Goal: Information Seeking & Learning: Check status

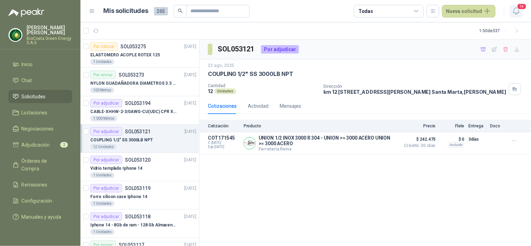
click at [515, 12] on icon "button" at bounding box center [516, 11] width 9 height 9
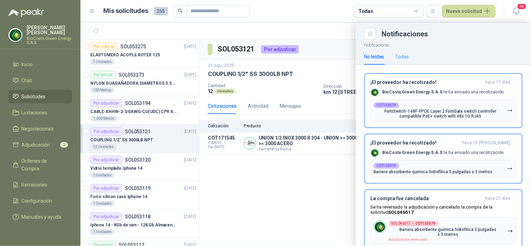
click at [400, 49] on div "Todas" at bounding box center [402, 57] width 14 height 16
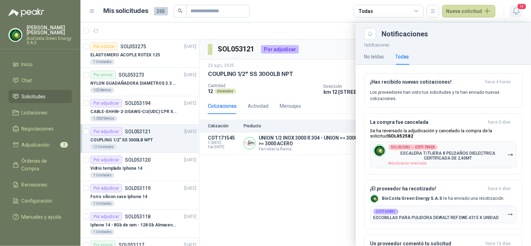
click at [518, 7] on span "14" at bounding box center [522, 6] width 10 height 7
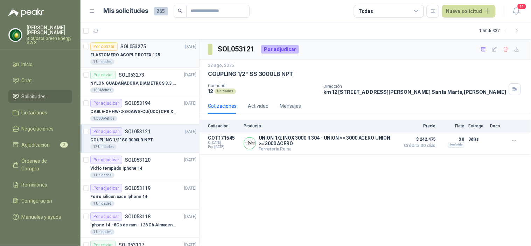
click at [130, 62] on div "1 Unidades" at bounding box center [143, 62] width 106 height 6
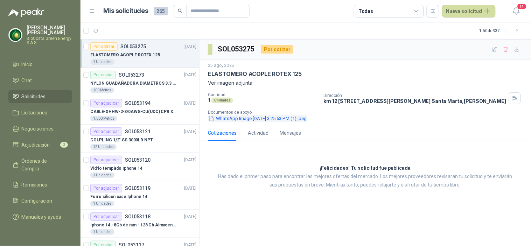
click at [274, 116] on button "WhatsApp Image 2025-08-25 at 3.25.53 PM (1).jpeg" at bounding box center [257, 118] width 99 height 7
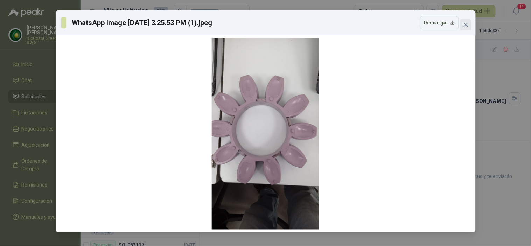
click at [466, 24] on icon "close" at bounding box center [465, 25] width 4 height 4
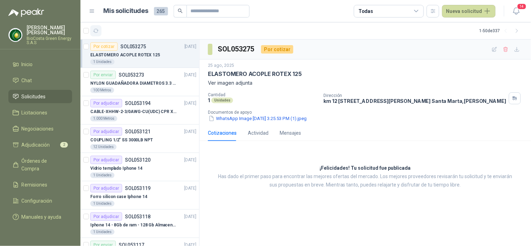
click at [97, 29] on icon "button" at bounding box center [95, 30] width 5 height 3
click at [97, 27] on button "button" at bounding box center [95, 30] width 11 height 11
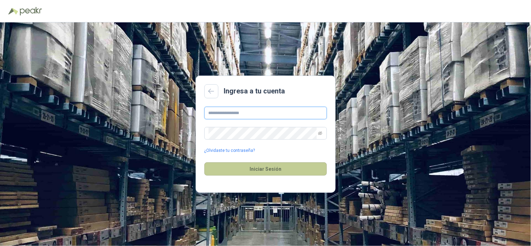
type input "**********"
click at [272, 171] on button "Iniciar Sesión" at bounding box center [265, 168] width 122 height 13
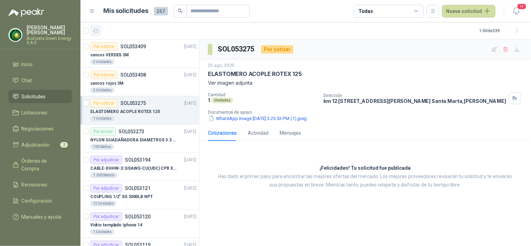
click at [97, 29] on icon "button" at bounding box center [96, 31] width 6 height 6
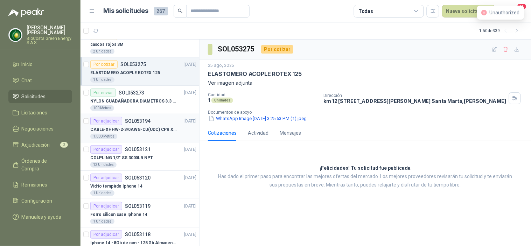
click at [139, 134] on div "1.000 Metros" at bounding box center [143, 137] width 106 height 6
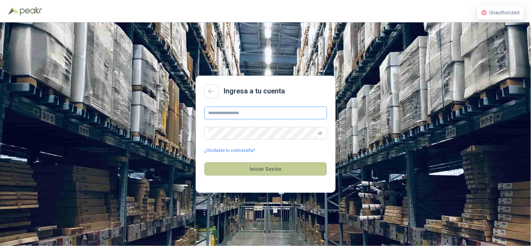
type input "**********"
click at [218, 172] on button "Iniciar Sesión" at bounding box center [265, 168] width 122 height 13
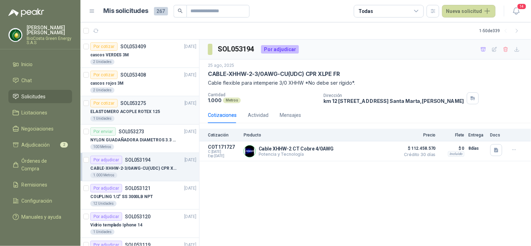
click at [121, 111] on p "ELASTOMERO ACOPLE ROTEX 125" at bounding box center [125, 111] width 70 height 7
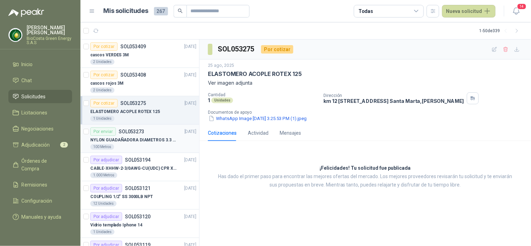
click at [123, 136] on div "NYLON GUADAÑADORA DIAMETROS 3.3 mm" at bounding box center [143, 140] width 106 height 8
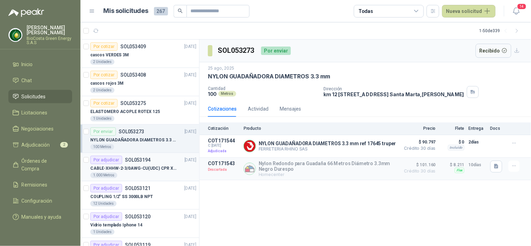
scroll to position [39, 0]
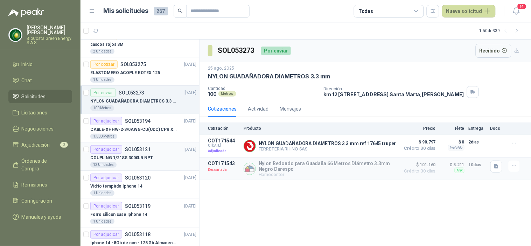
click at [114, 159] on p "COUPLING 1/2" SS 3000LB NPT" at bounding box center [121, 158] width 63 height 7
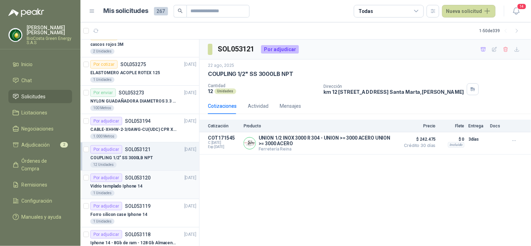
scroll to position [78, 0]
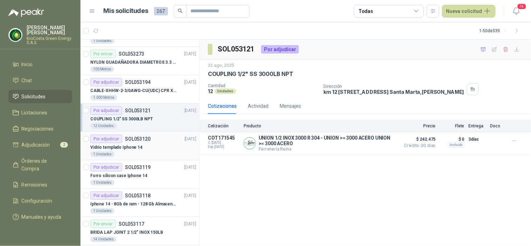
click at [117, 146] on p "Vidrio templado Iphone 14" at bounding box center [116, 147] width 52 height 7
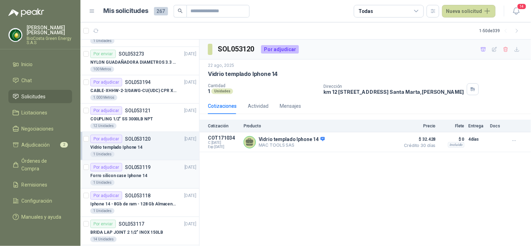
click at [126, 173] on p "Forro silicon case Iphone 14" at bounding box center [118, 176] width 57 height 7
click at [125, 141] on div "Por adjudicar SOL053120" at bounding box center [120, 139] width 60 height 8
click at [119, 171] on div "Forro silicon case Iphone 14" at bounding box center [143, 175] width 106 height 8
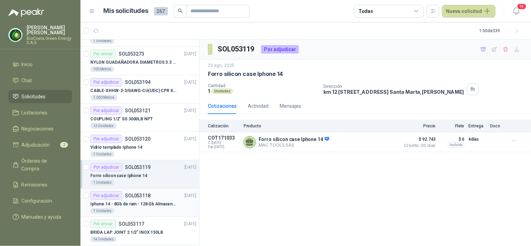
click at [114, 199] on div "Por adjudicar" at bounding box center [106, 195] width 32 height 8
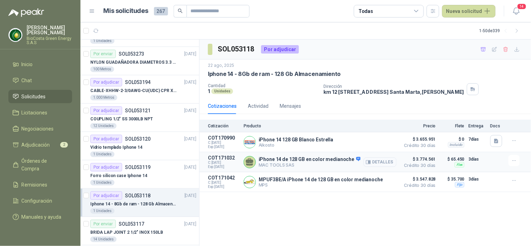
click at [384, 163] on button "Detalles" at bounding box center [380, 161] width 33 height 9
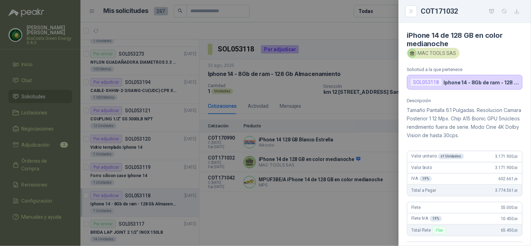
scroll to position [150, 0]
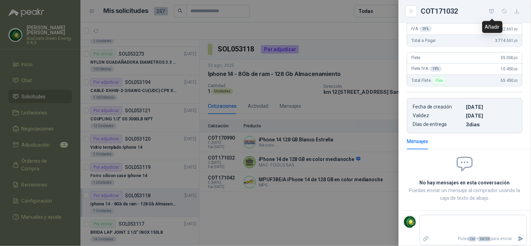
click at [492, 13] on icon "button" at bounding box center [492, 11] width 6 height 6
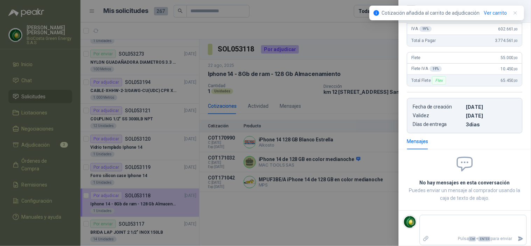
click at [125, 142] on div at bounding box center [265, 123] width 531 height 246
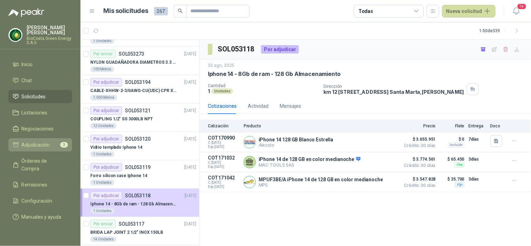
click at [39, 149] on link "Adjudicación 3" at bounding box center [40, 144] width 64 height 13
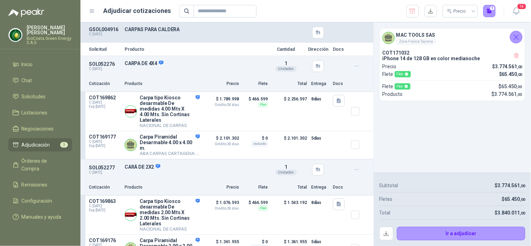
click at [511, 212] on span "3.840.011 ,00" at bounding box center [512, 213] width 28 height 6
copy span "3.840.011 ,00"
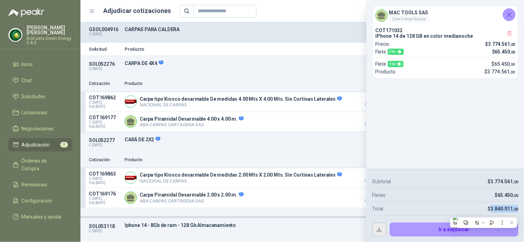
click at [373, 226] on button "button" at bounding box center [379, 230] width 14 height 14
